Goal: Information Seeking & Learning: Stay updated

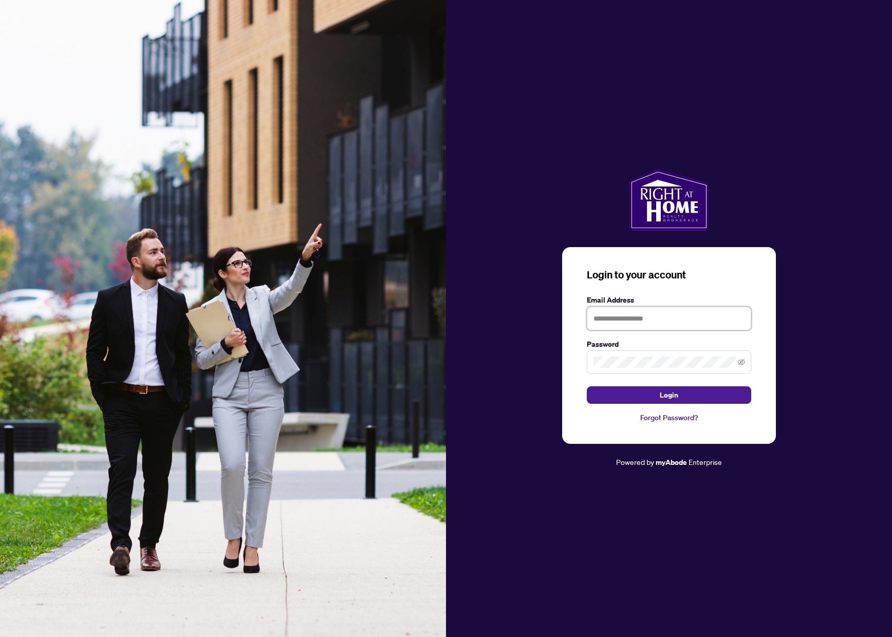
click at [636, 310] on input "text" at bounding box center [668, 319] width 164 height 24
type input "**********"
click at [639, 354] on span at bounding box center [668, 362] width 164 height 24
click at [675, 396] on span "Login" at bounding box center [668, 395] width 18 height 16
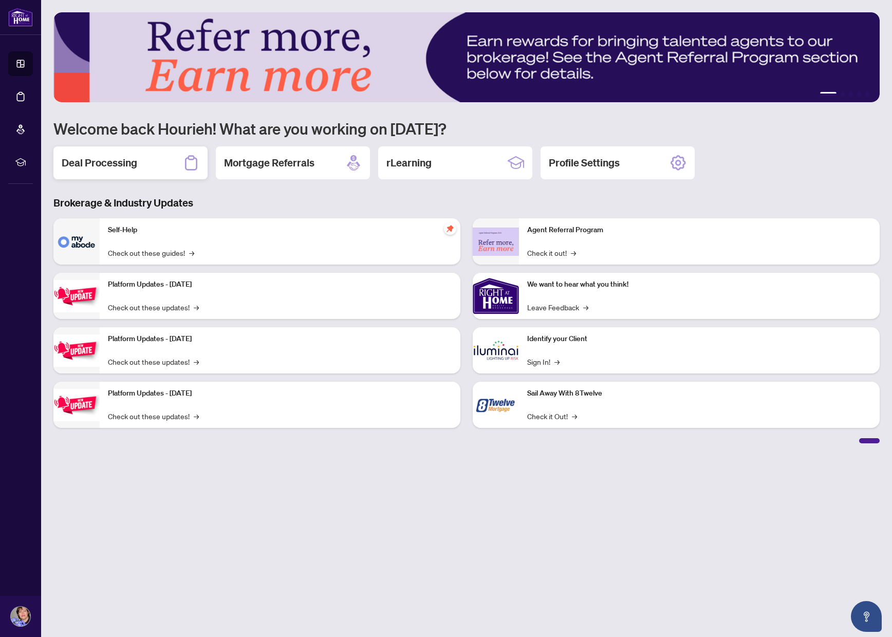
click at [162, 170] on div "Deal Processing" at bounding box center [130, 162] width 154 height 33
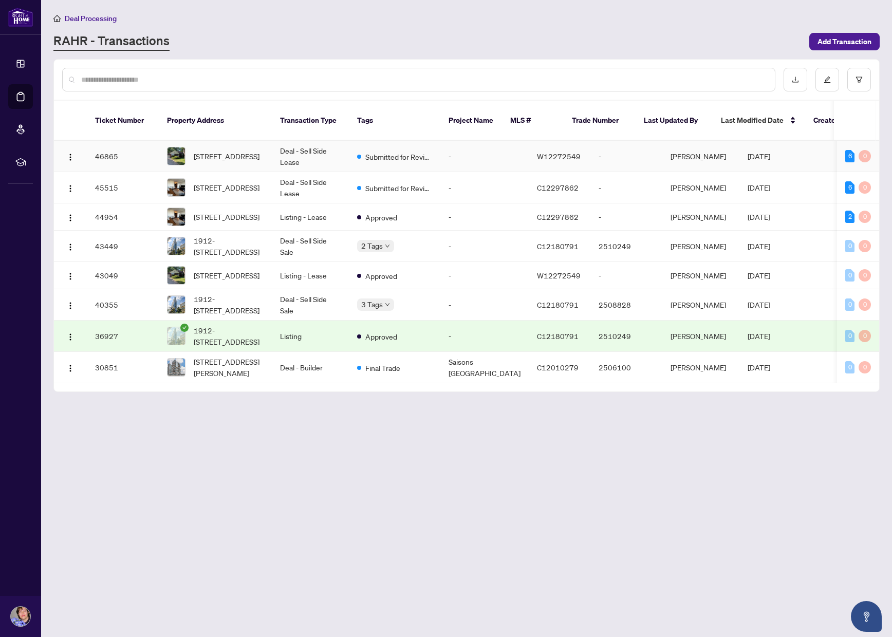
click at [187, 148] on div "[STREET_ADDRESS]" at bounding box center [215, 156] width 97 height 18
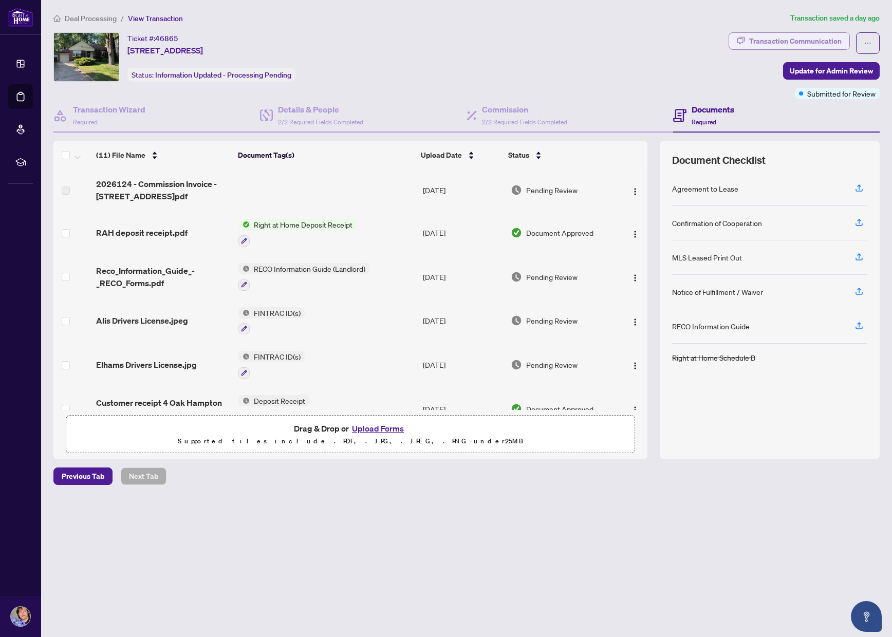
click at [765, 33] on div "Transaction Communication" at bounding box center [795, 41] width 92 height 16
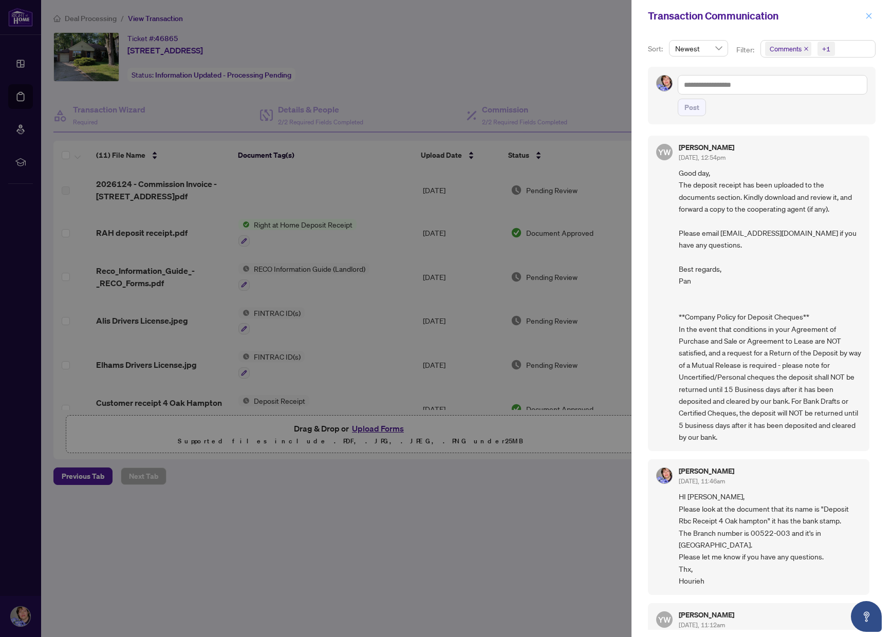
click at [868, 13] on icon "close" at bounding box center [868, 15] width 7 height 7
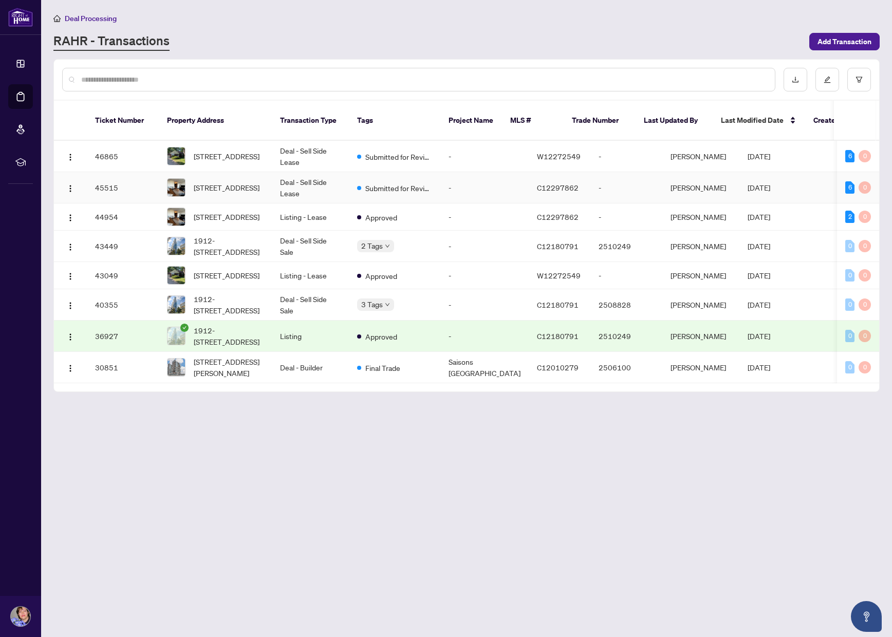
click at [237, 187] on td "[STREET_ADDRESS]" at bounding box center [215, 187] width 113 height 31
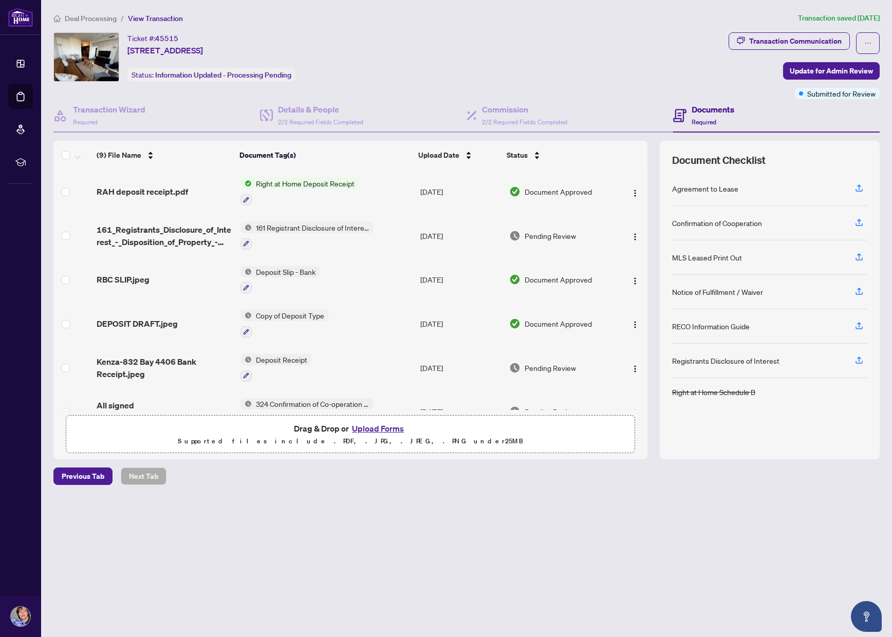
click at [73, 17] on span "Deal Processing" at bounding box center [91, 18] width 52 height 9
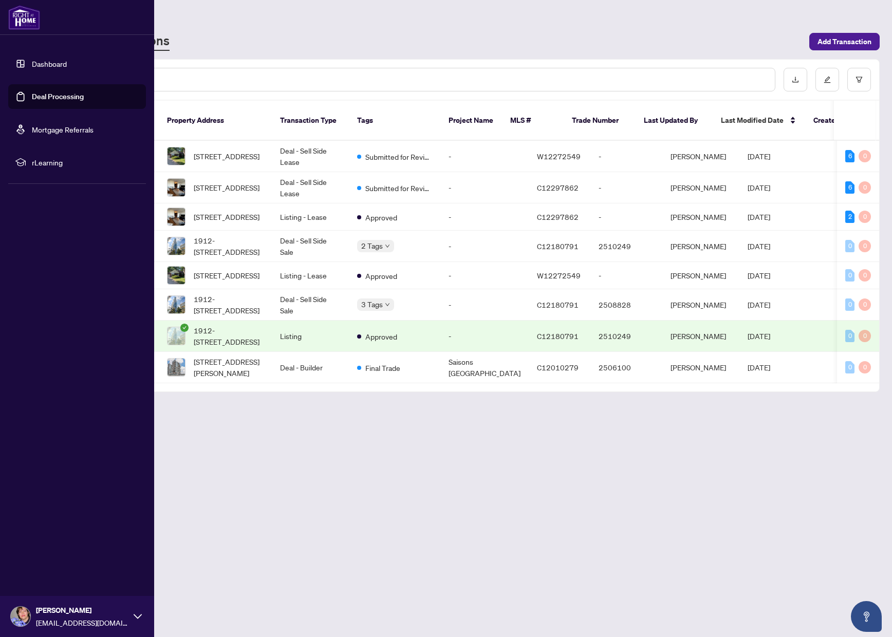
click at [32, 63] on link "Dashboard" at bounding box center [49, 63] width 35 height 9
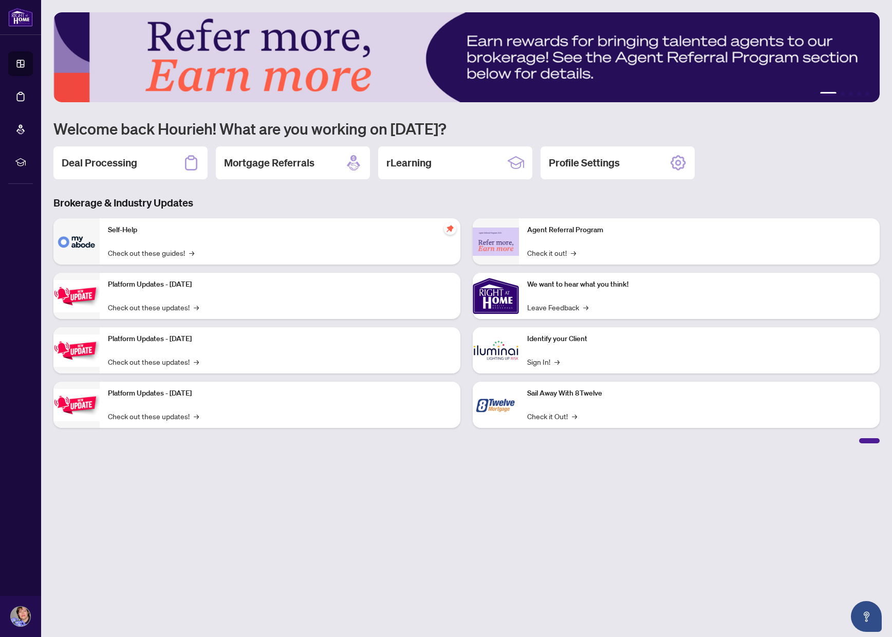
click at [300, 503] on main "1 2 3 4 5 Welcome back Hourieh! What are you working on [DATE]? Deal Processing…" at bounding box center [466, 318] width 850 height 637
click at [155, 256] on link "Check out these guides! →" at bounding box center [151, 252] width 86 height 11
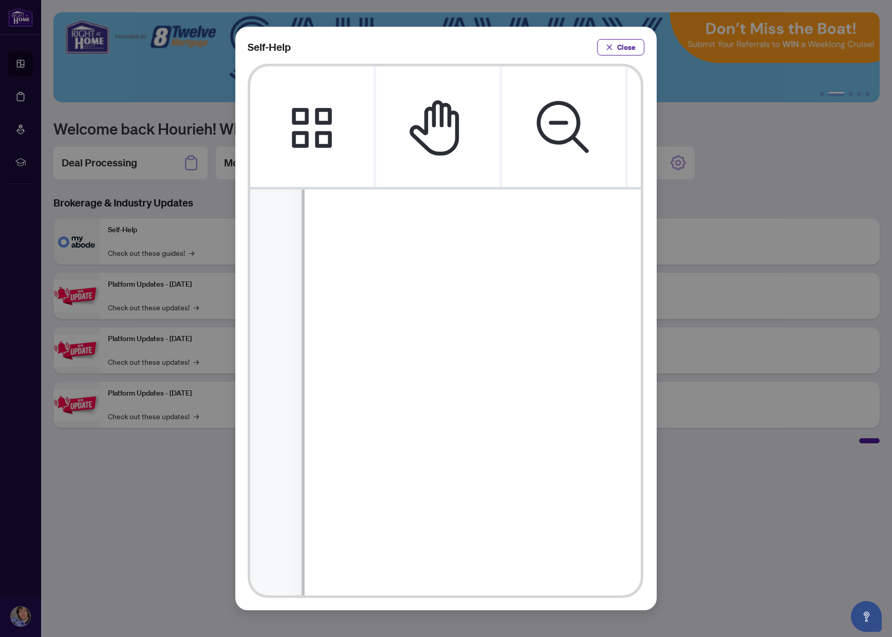
scroll to position [221, 0]
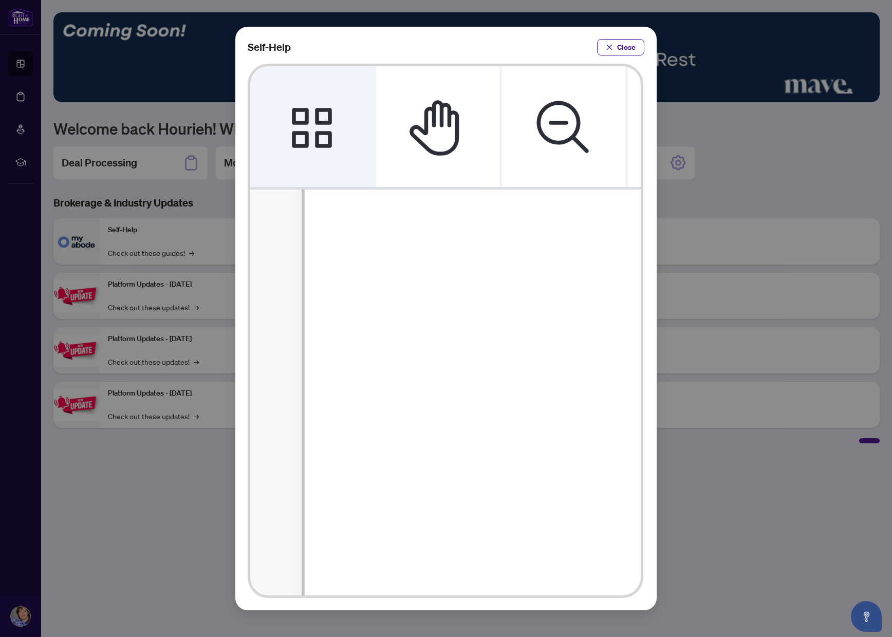
click at [327, 108] on icon "Thumbnails" at bounding box center [312, 127] width 40 height 40
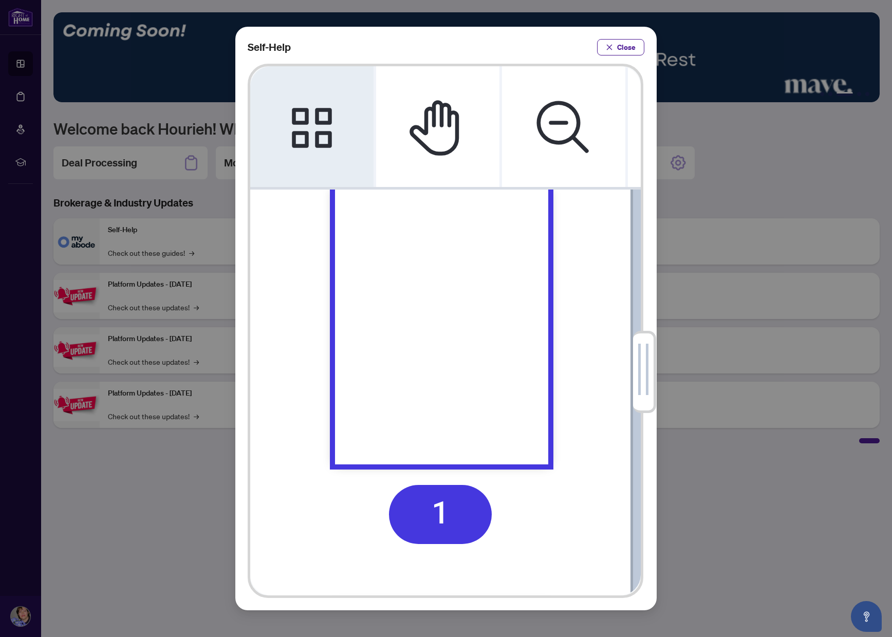
scroll to position [0, 0]
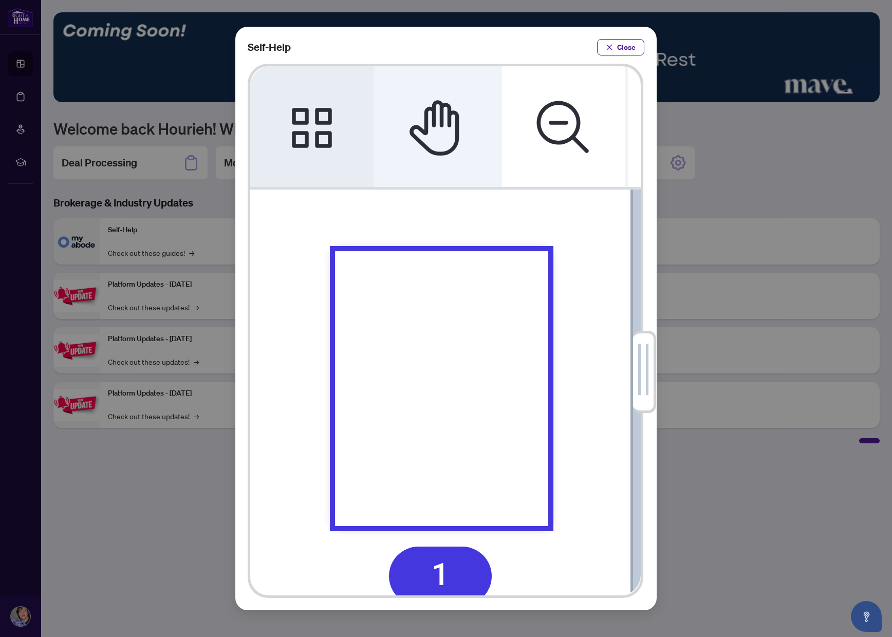
click at [462, 111] on icon "Pan Mode" at bounding box center [438, 127] width 62 height 62
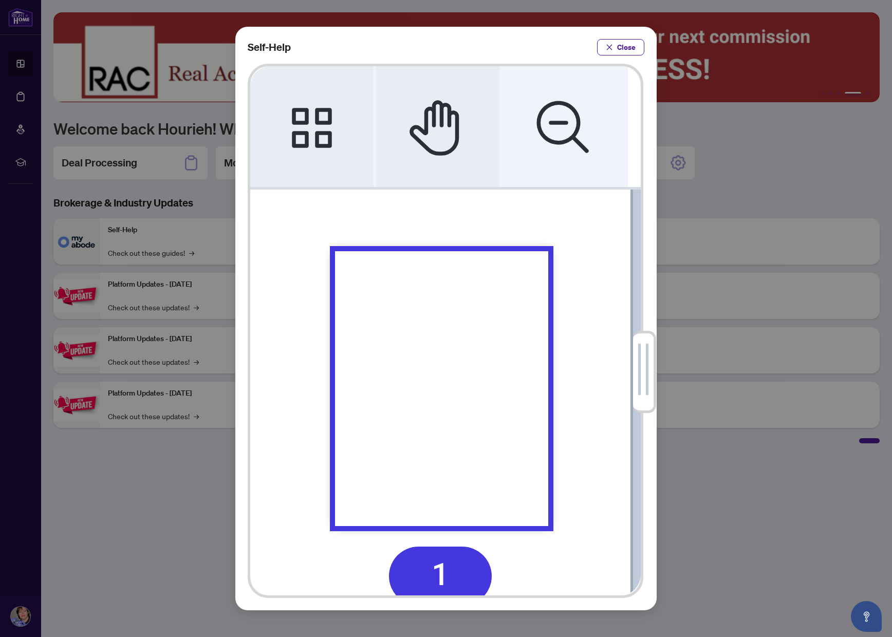
click at [537, 110] on icon "Zoom Out" at bounding box center [564, 127] width 62 height 62
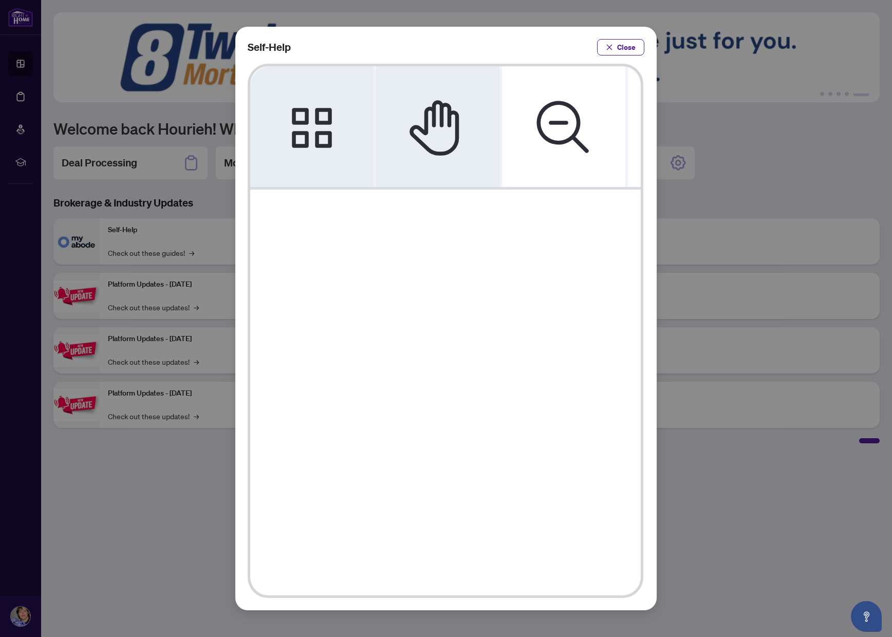
drag, startPoint x: 638, startPoint y: 351, endPoint x: 716, endPoint y: 355, distance: 78.1
click at [716, 355] on div "Self-Help Close" at bounding box center [446, 318] width 892 height 637
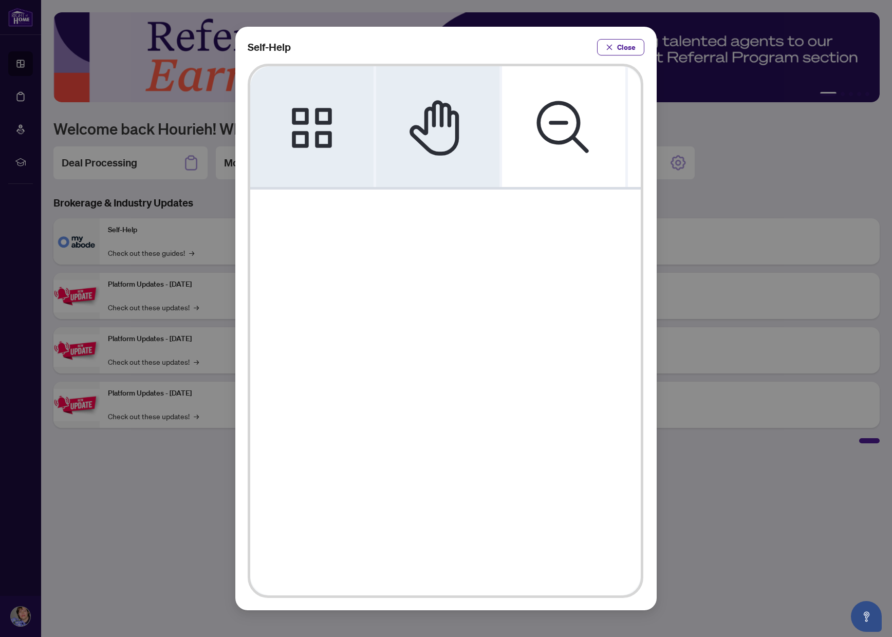
scroll to position [0, 35]
drag, startPoint x: 454, startPoint y: 348, endPoint x: 439, endPoint y: 351, distance: 15.8
click at [439, 351] on div "Thumbnails" at bounding box center [519, 468] width 486 height 629
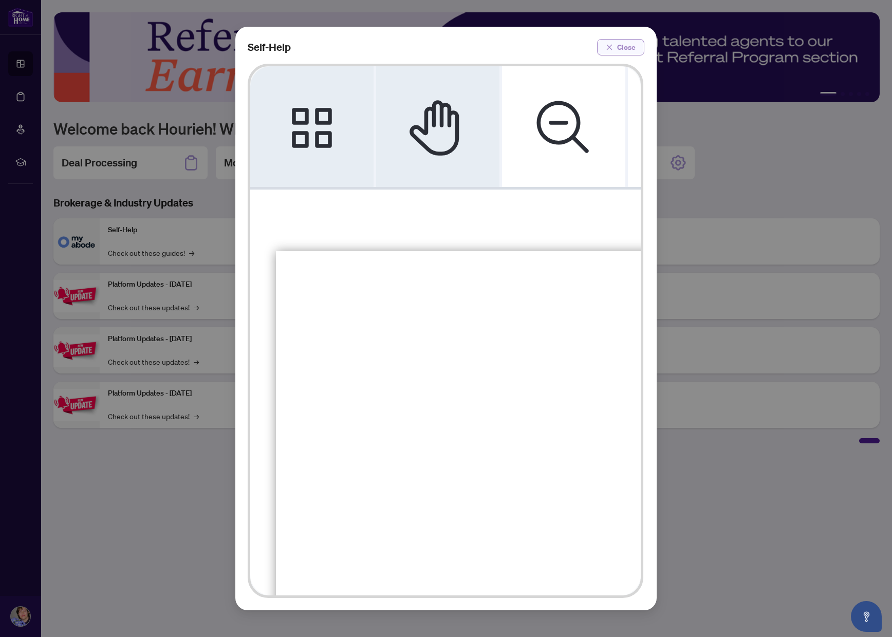
click at [608, 44] on icon "close" at bounding box center [608, 47] width 7 height 7
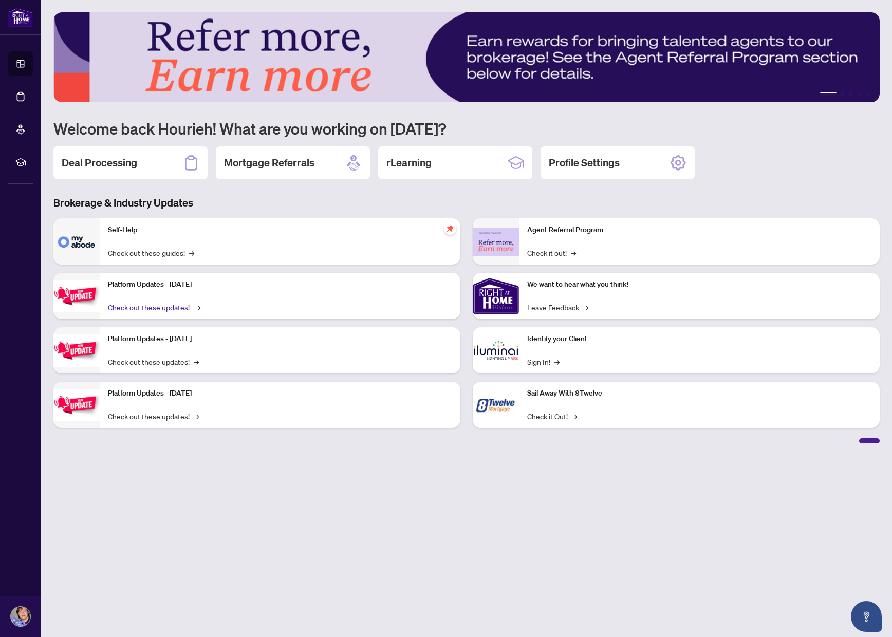
click at [146, 311] on link "Check out these updates! →" at bounding box center [153, 306] width 91 height 11
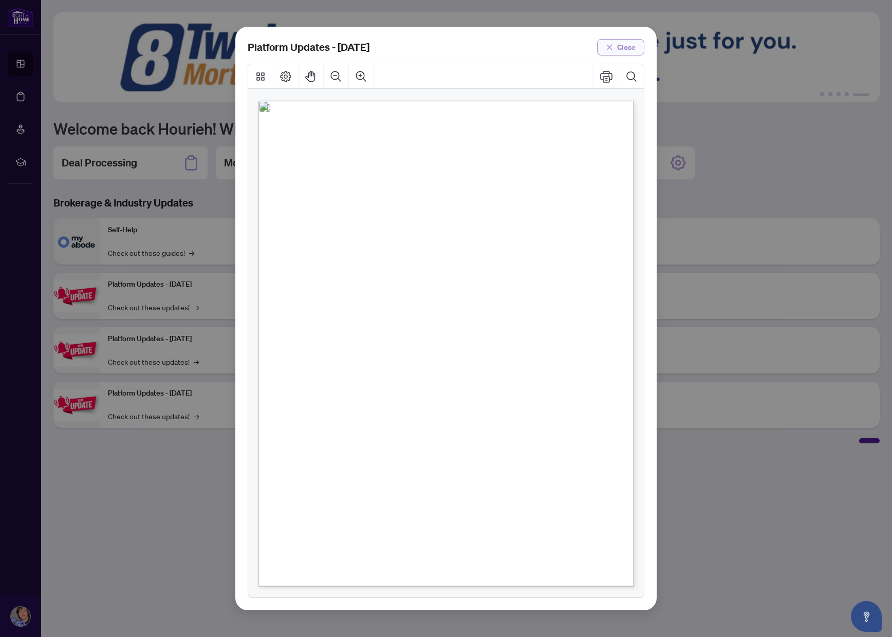
click at [612, 44] on icon "close" at bounding box center [608, 47] width 7 height 7
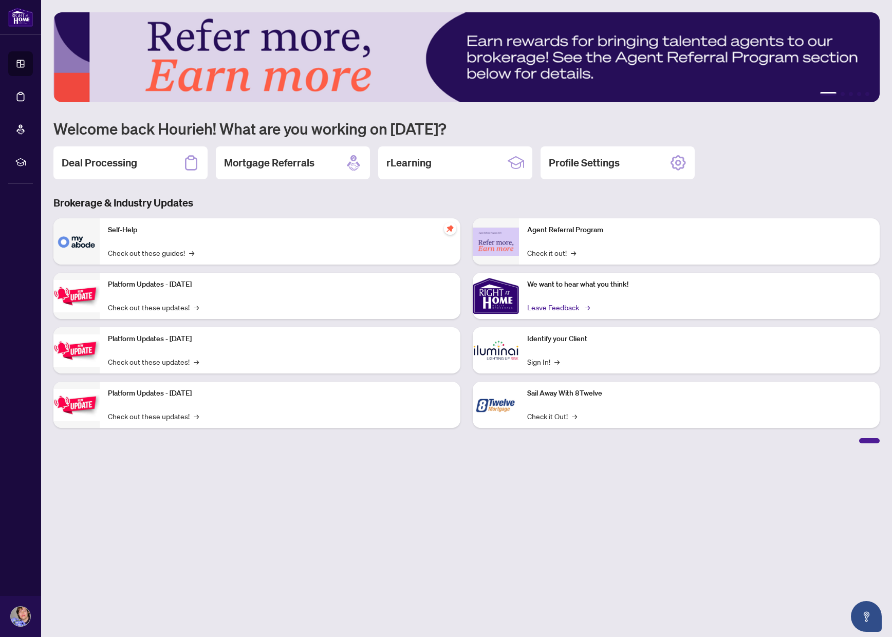
click at [555, 311] on link "Leave Feedback →" at bounding box center [557, 306] width 61 height 11
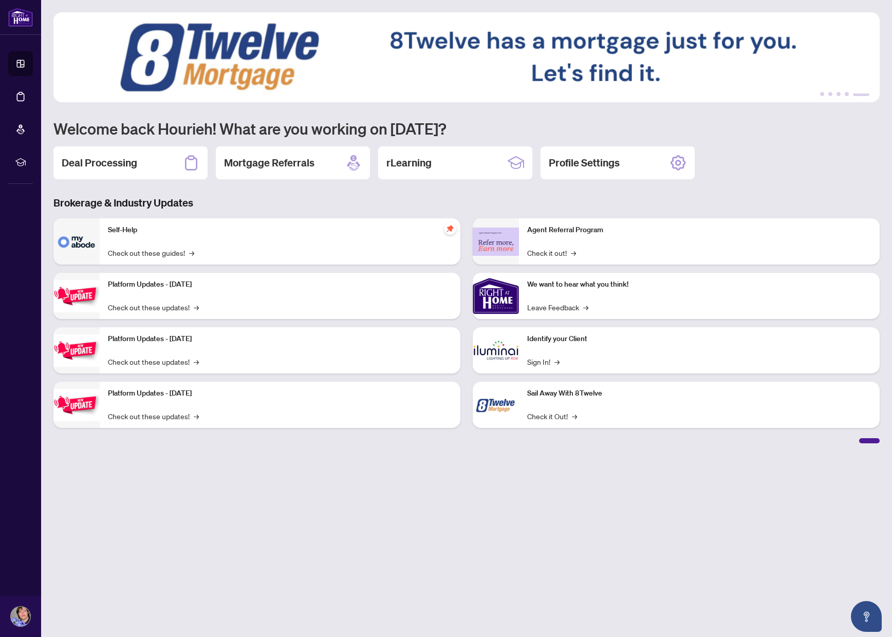
click at [121, 336] on p "Platform Updates - [DATE]" at bounding box center [280, 338] width 344 height 11
click at [128, 361] on link "Check out these updates! →" at bounding box center [153, 361] width 91 height 11
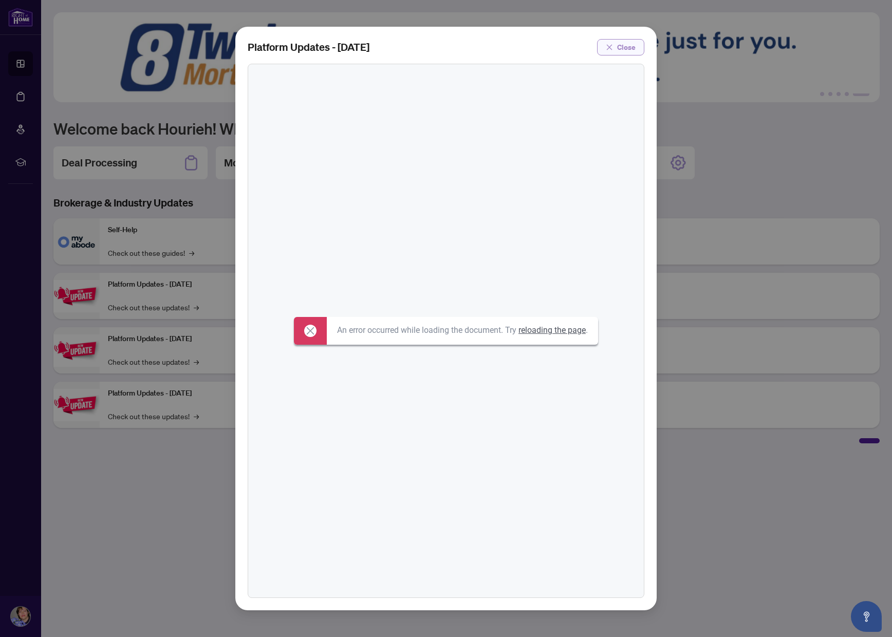
click at [621, 50] on span "Close" at bounding box center [626, 47] width 18 height 16
